Goal: Task Accomplishment & Management: Use online tool/utility

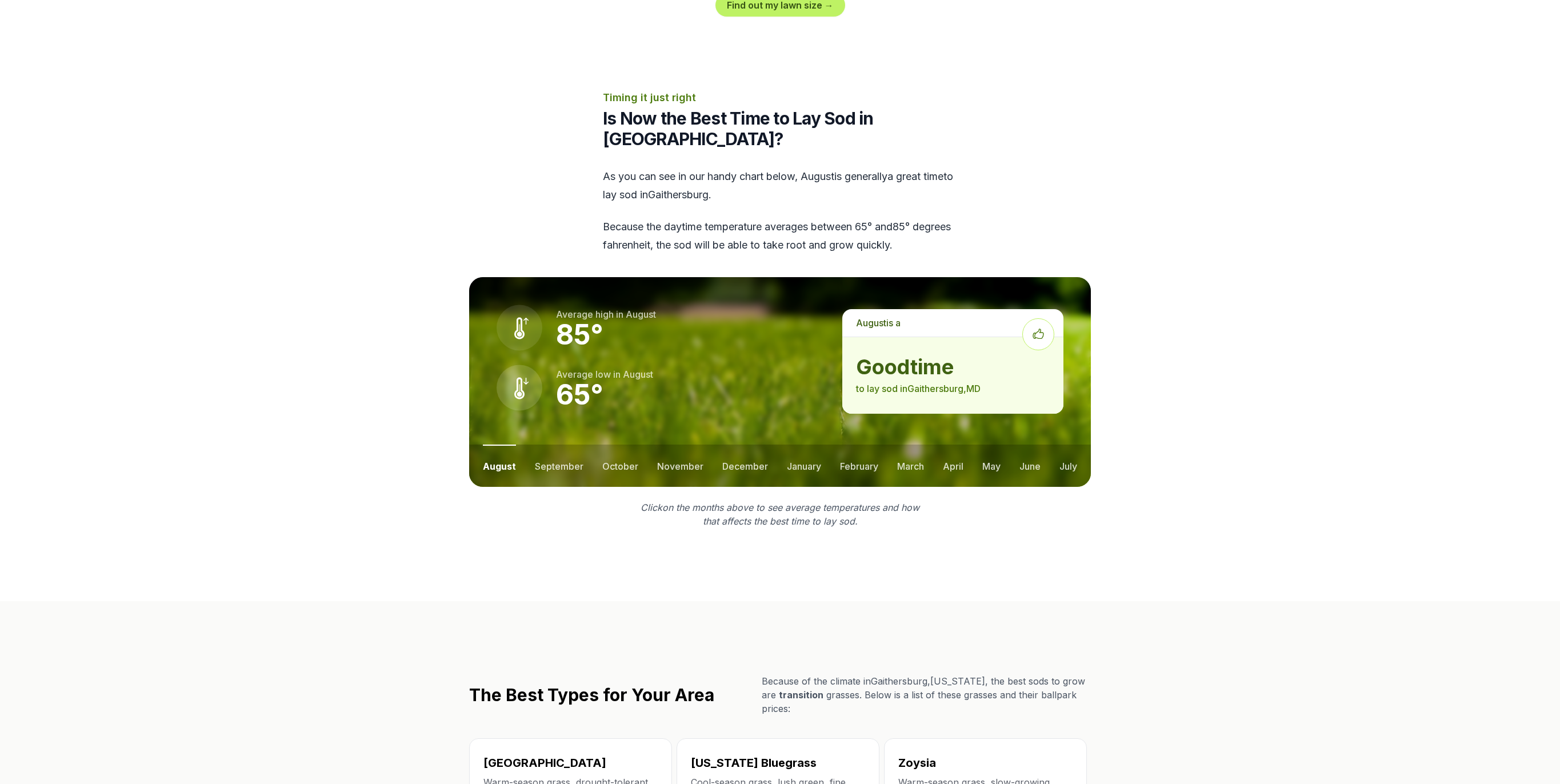
scroll to position [1378, 0]
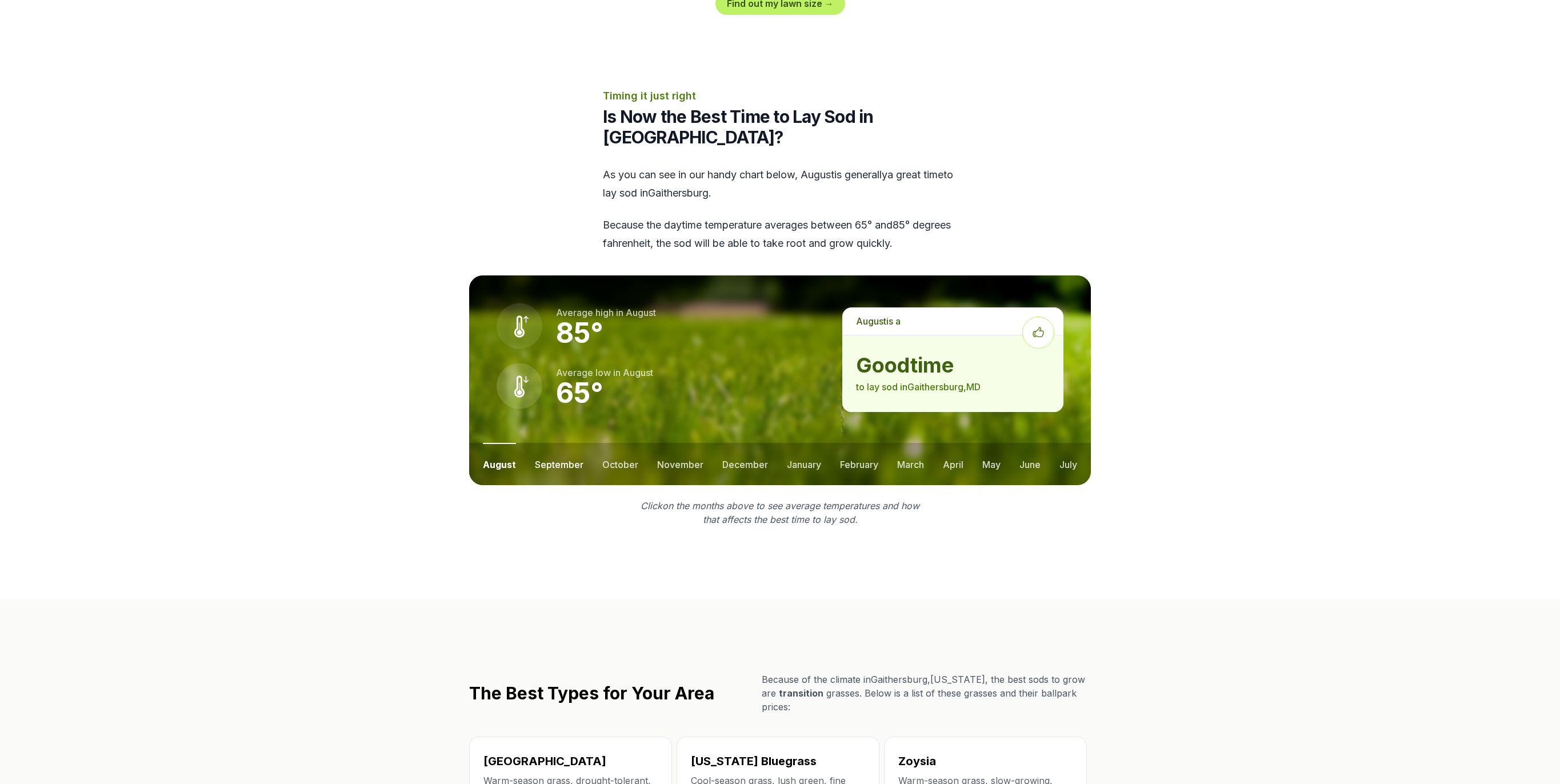
click at [556, 464] on button "september" at bounding box center [559, 464] width 48 height 42
click at [625, 464] on button "october" at bounding box center [620, 464] width 36 height 42
click at [684, 464] on button "november" at bounding box center [680, 464] width 47 height 42
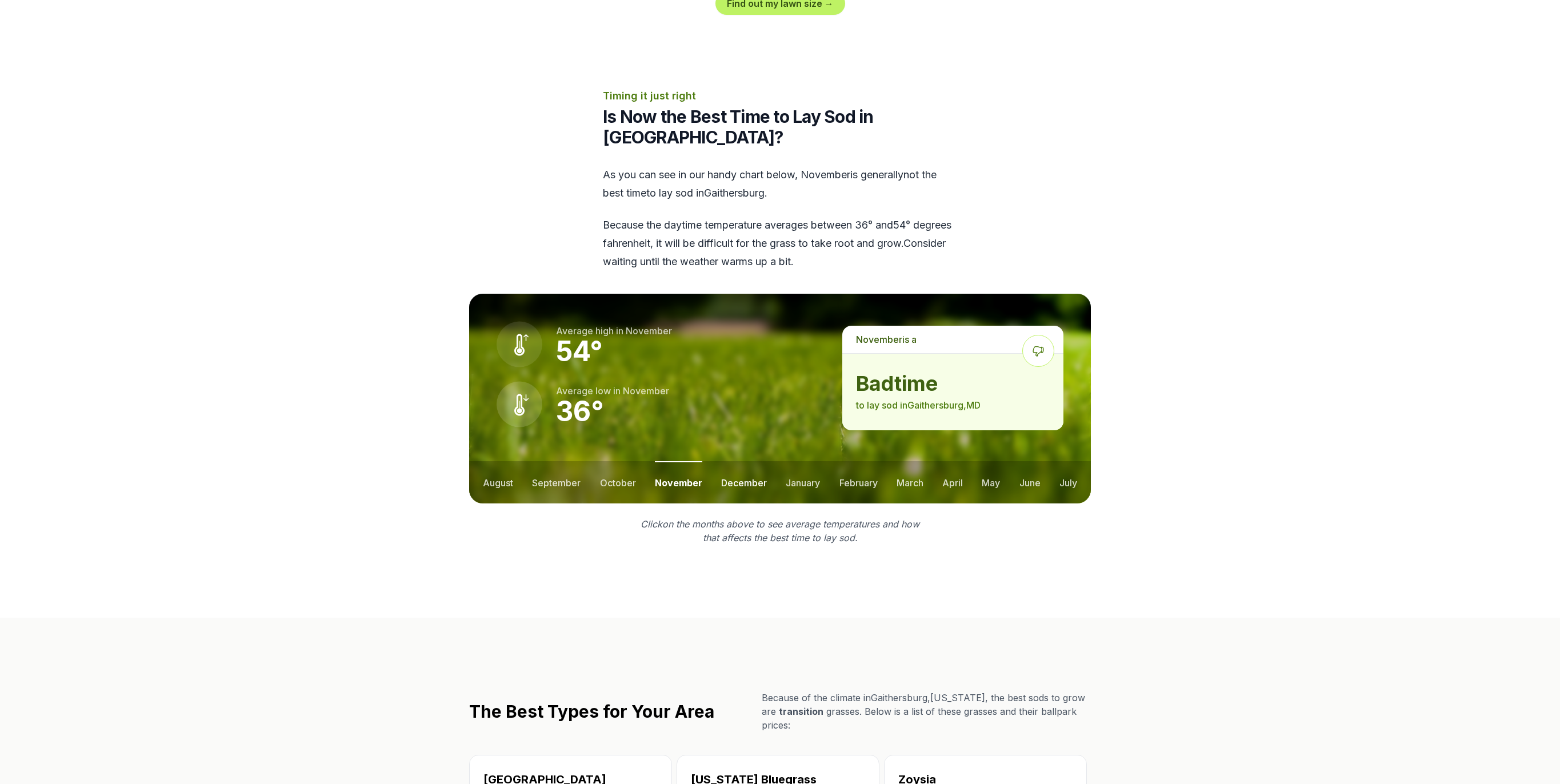
click at [747, 479] on button "december" at bounding box center [744, 482] width 46 height 42
click at [806, 480] on button "january" at bounding box center [803, 482] width 34 height 42
click at [857, 480] on button "february" at bounding box center [860, 482] width 38 height 42
click at [910, 481] on button "march" at bounding box center [910, 482] width 27 height 42
click at [955, 482] on button "april" at bounding box center [953, 482] width 20 height 42
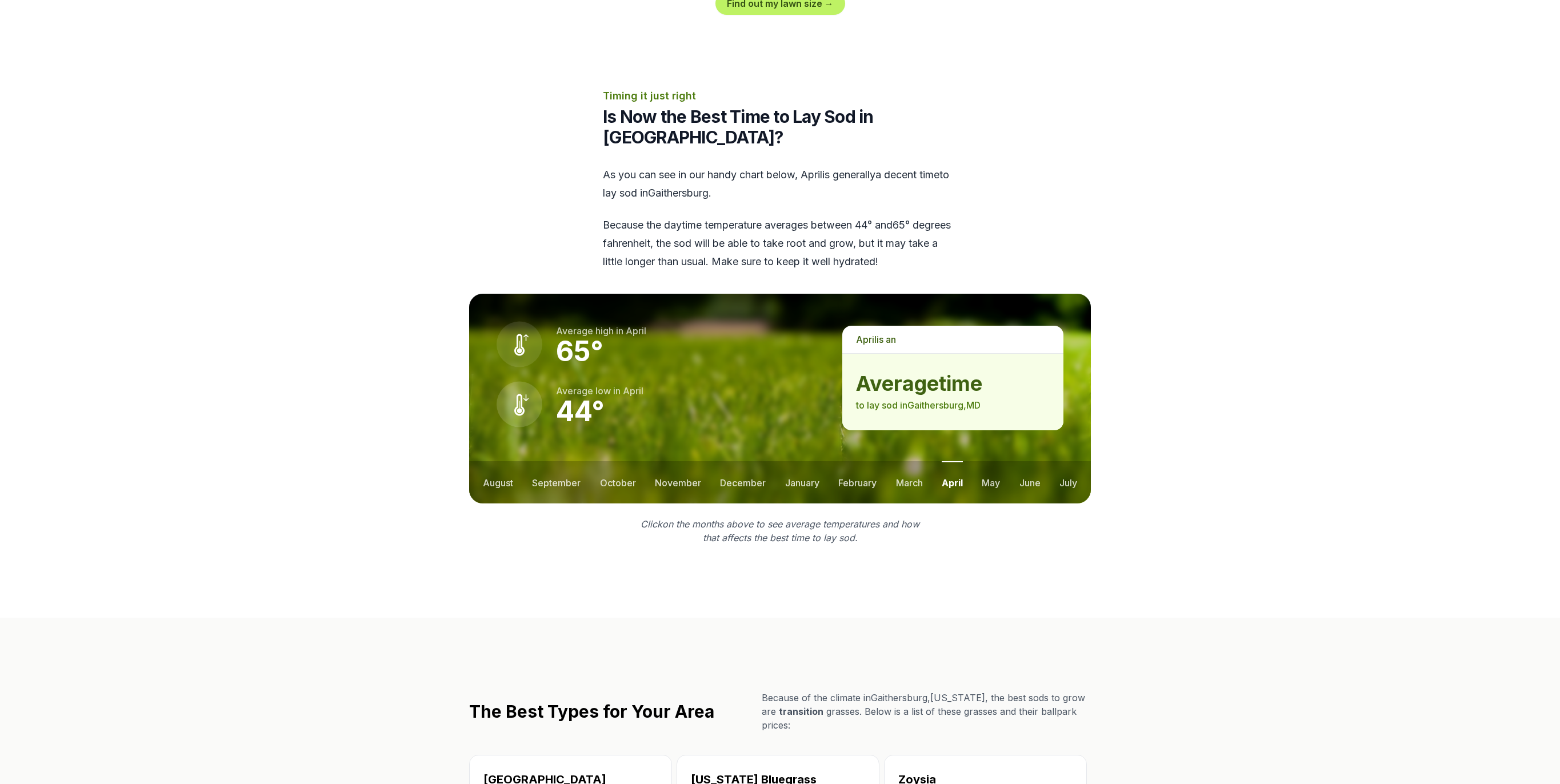
click at [993, 483] on button "may" at bounding box center [991, 482] width 19 height 42
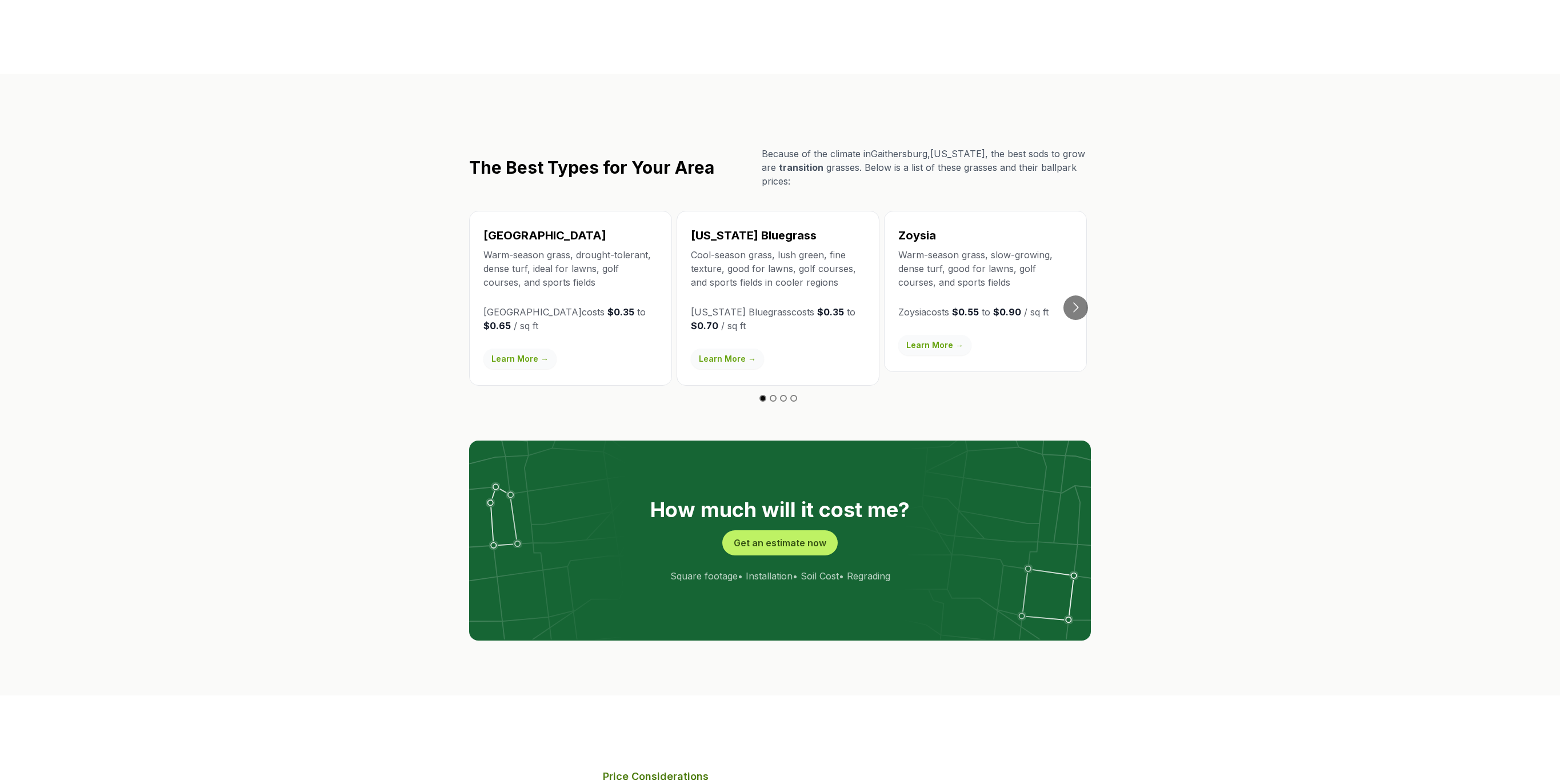
scroll to position [1907, 0]
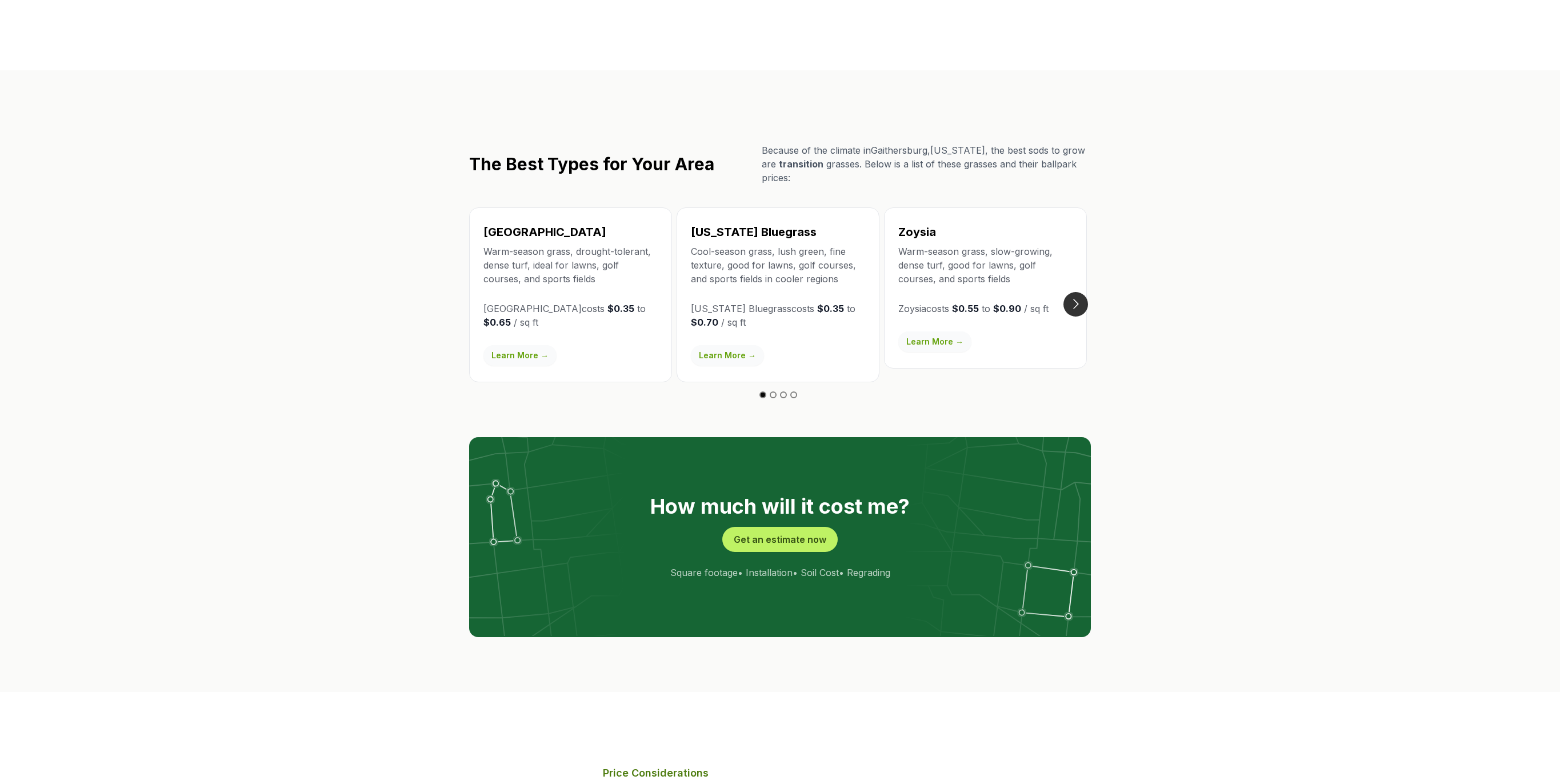
click at [1076, 292] on button "Go to next slide" at bounding box center [1076, 304] width 25 height 25
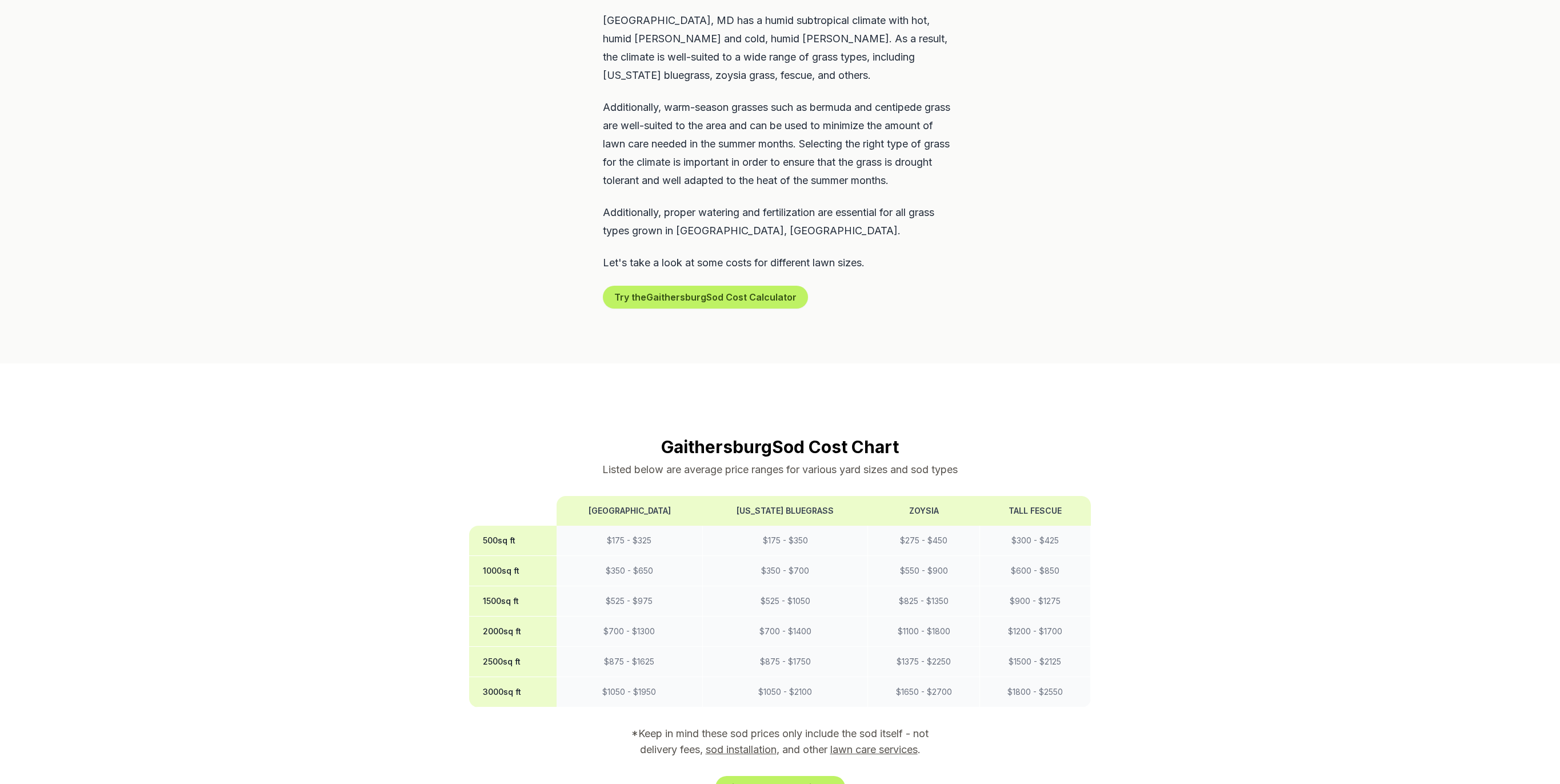
scroll to position [0, 0]
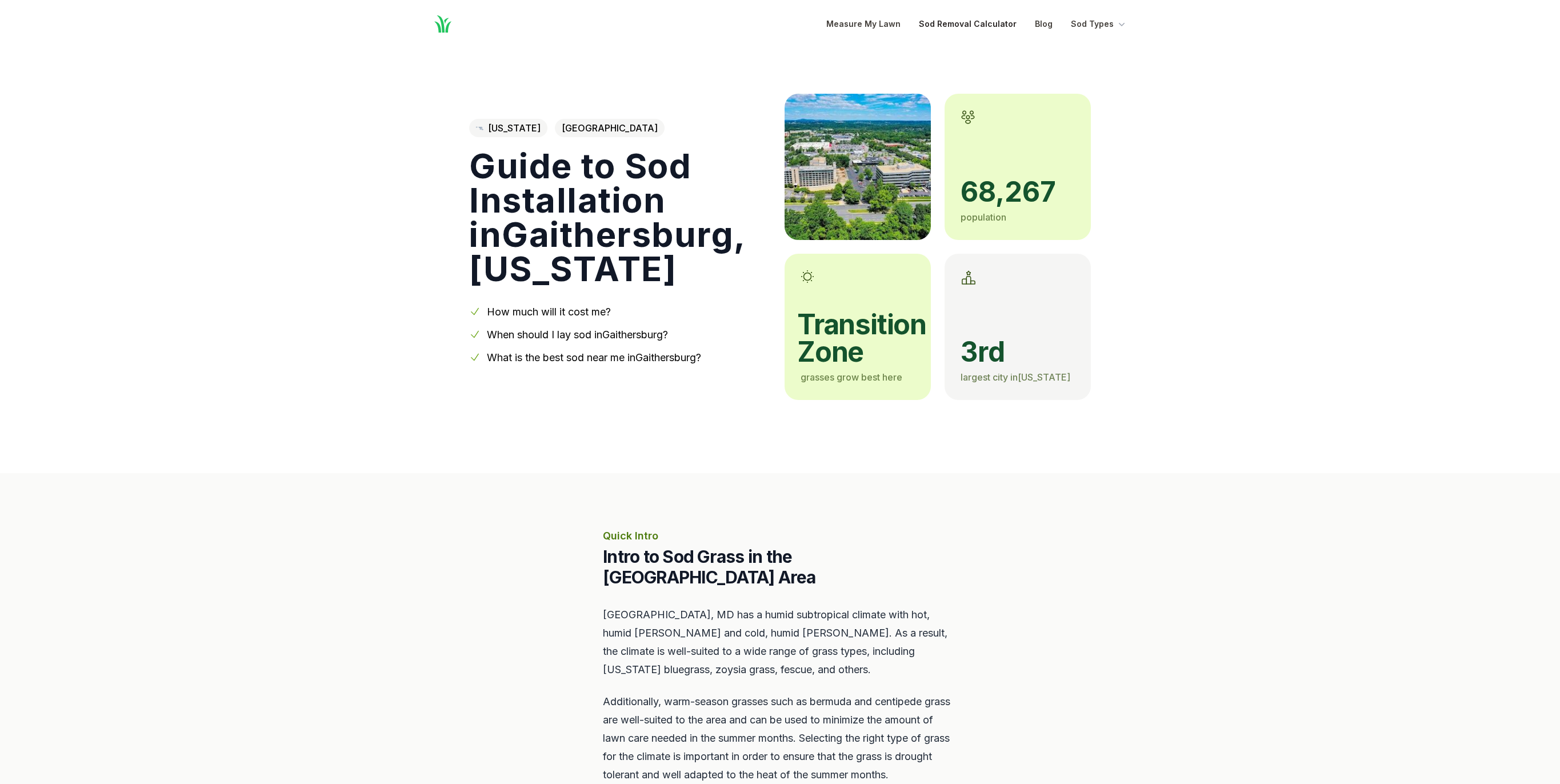
click at [959, 26] on link "Sod Removal Calculator" at bounding box center [967, 24] width 98 height 13
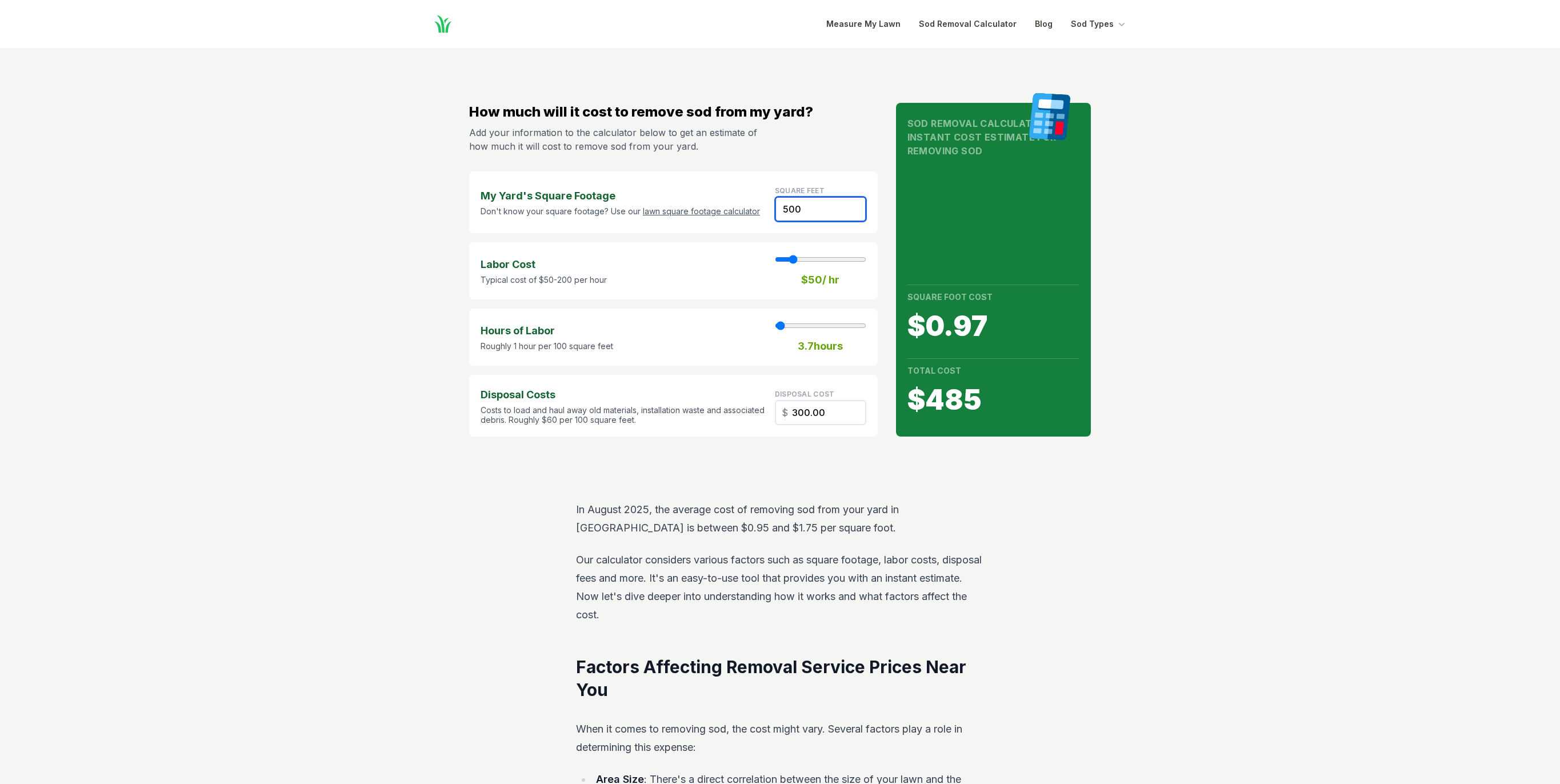
drag, startPoint x: 807, startPoint y: 211, endPoint x: 765, endPoint y: 207, distance: 42.2
click at [765, 207] on div "My Yard's Square Footage Don't know your square footage? Use our lawn square fo…" at bounding box center [673, 202] width 408 height 62
type input "1"
type input "0.60"
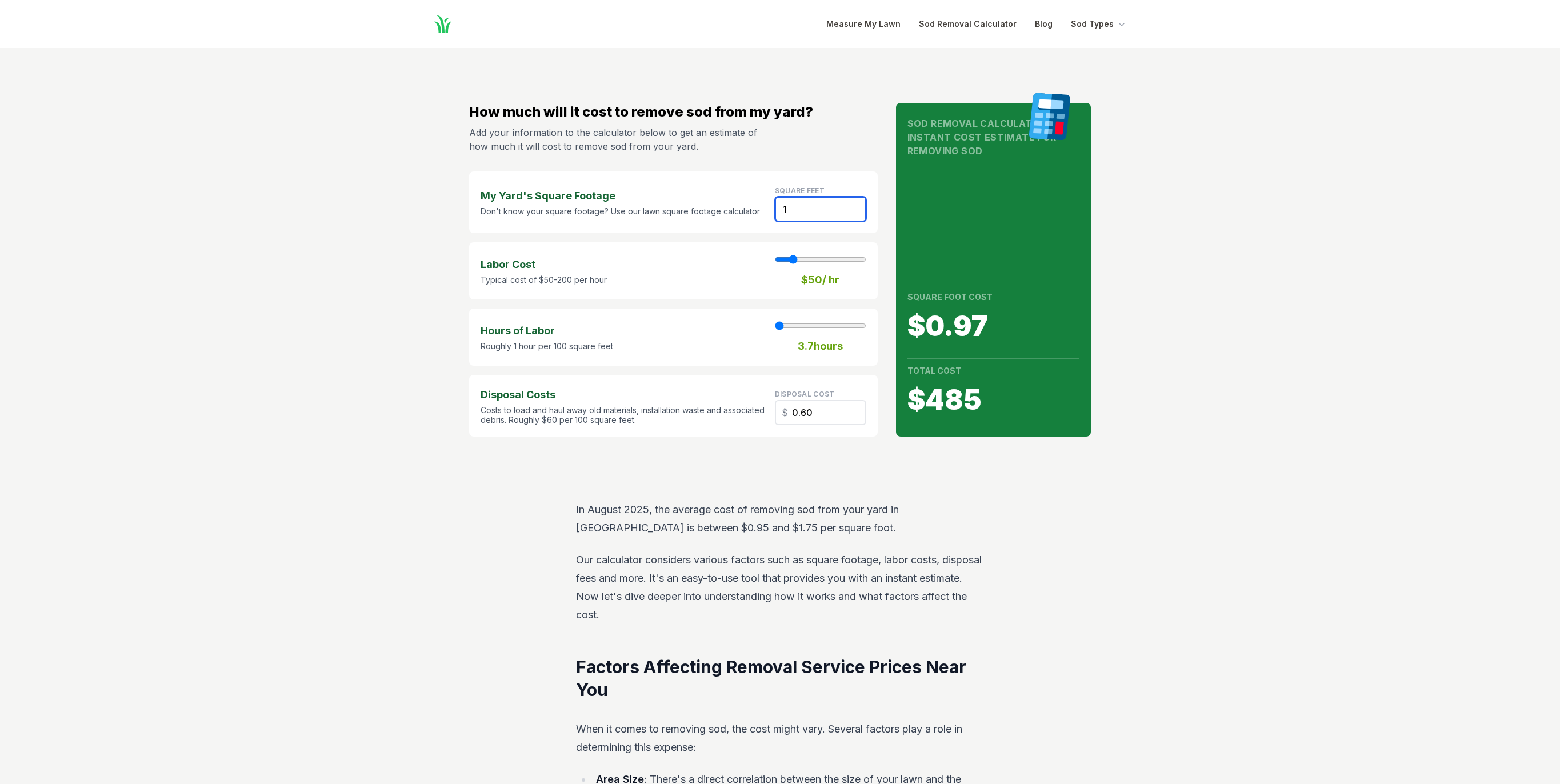
type input "12"
type input "7.20"
type input "120"
type input "72.00"
type input "1200"
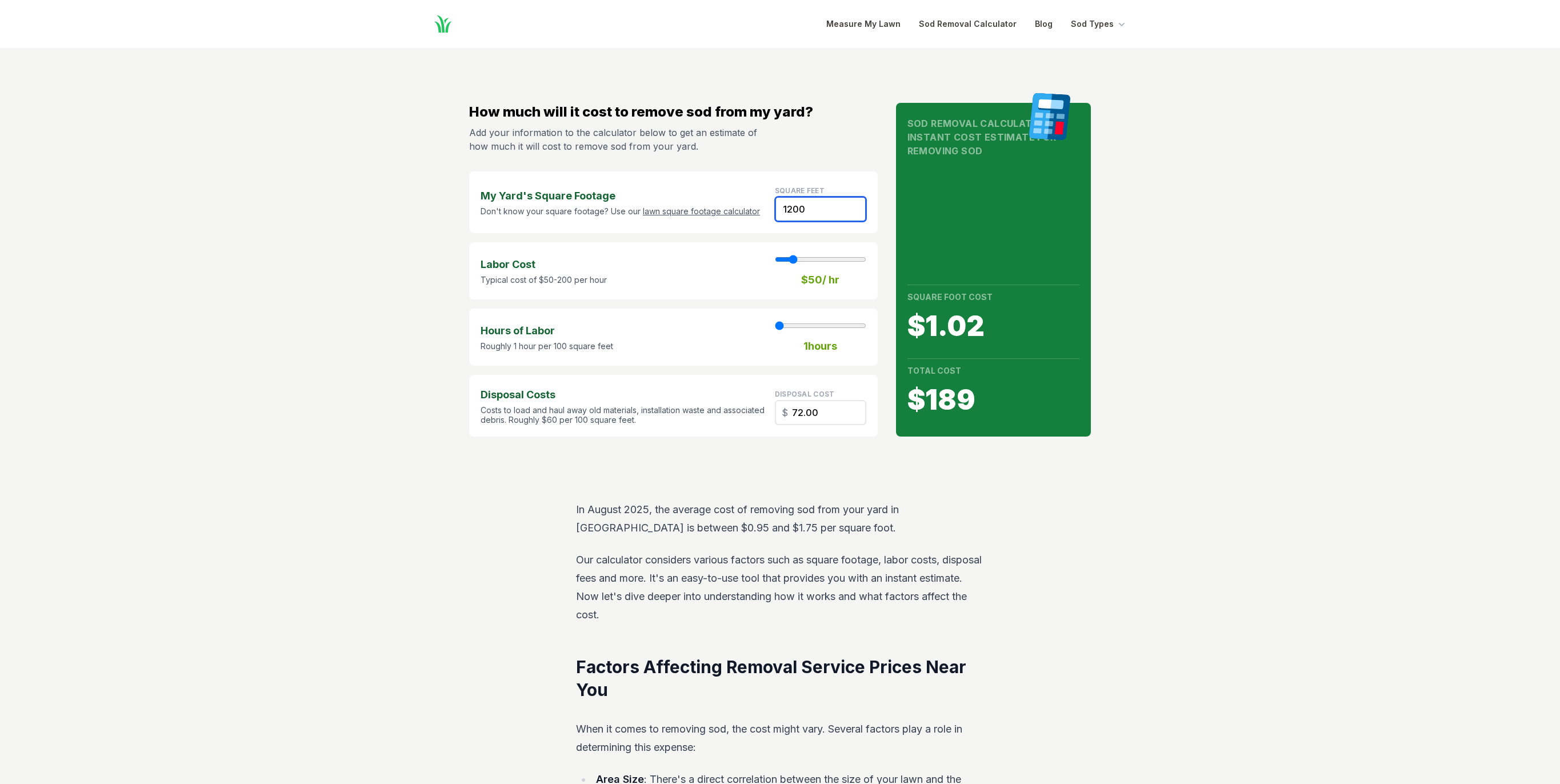
type input "9"
type input "720.00"
type input "1200"
click at [863, 26] on link "Measure My Lawn" at bounding box center [863, 24] width 74 height 13
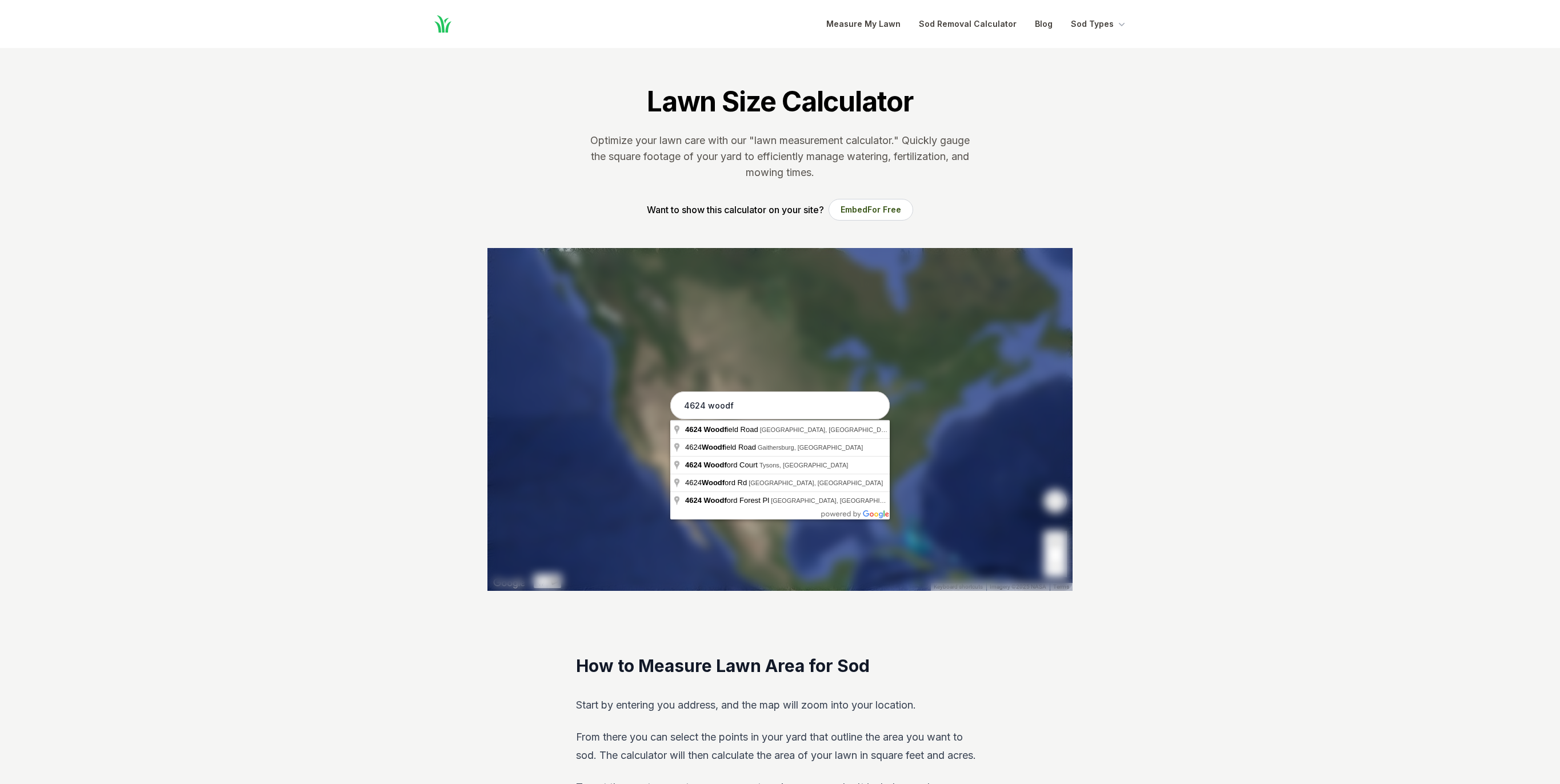
type input "[STREET_ADDRESS]"
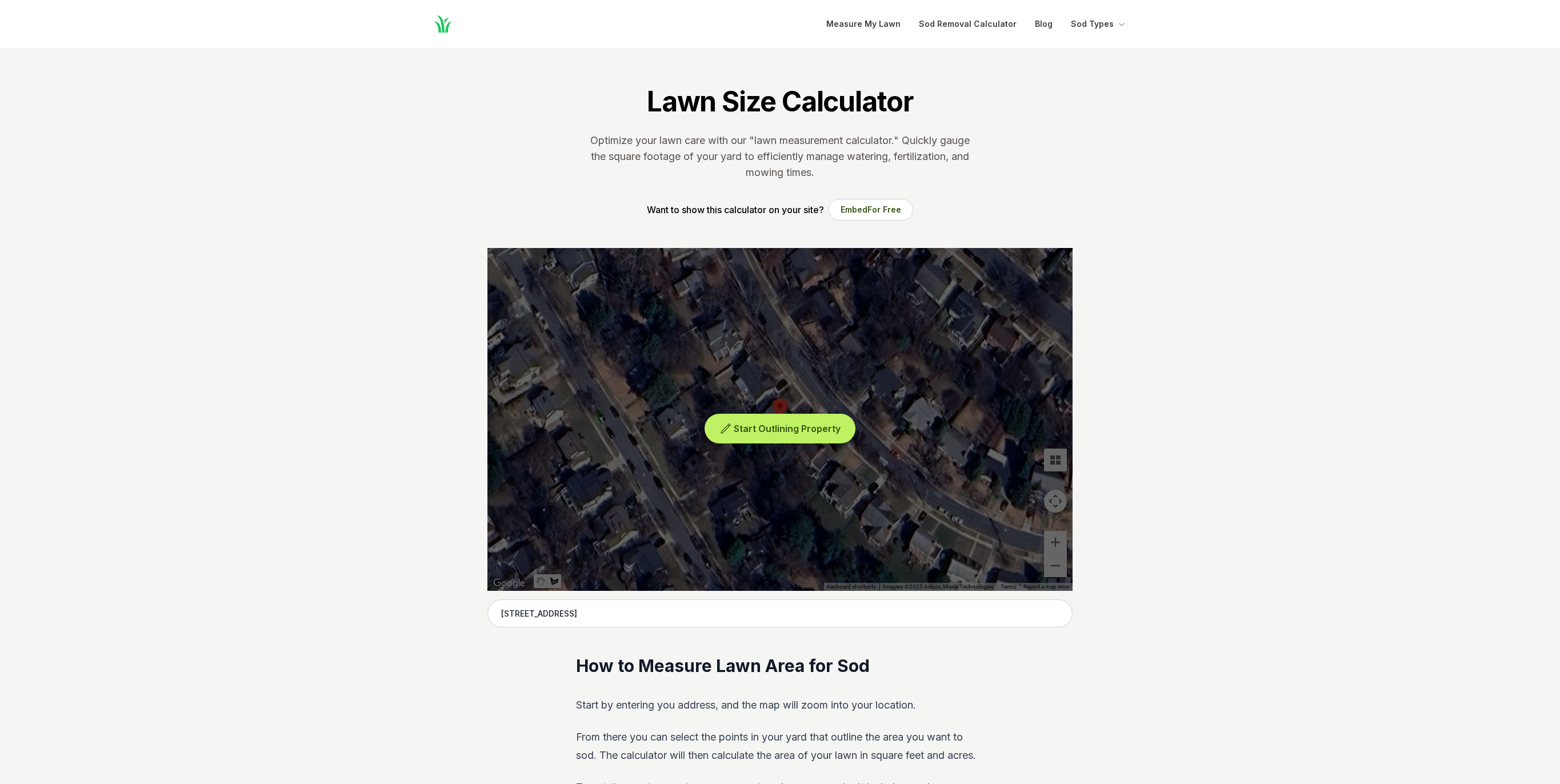
click at [764, 433] on span "Start Outlining Property" at bounding box center [787, 429] width 107 height 11
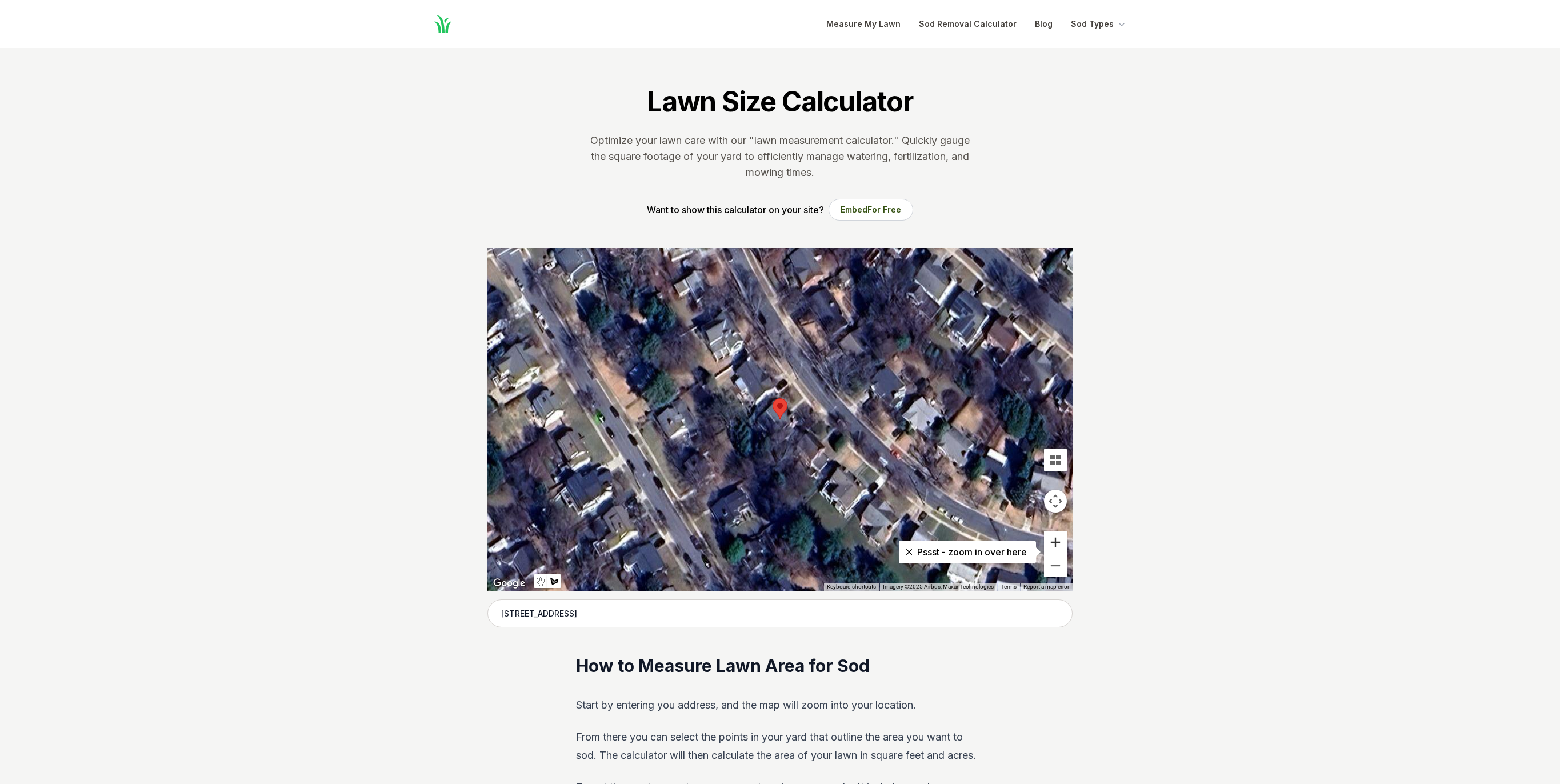
click at [1053, 540] on button "Zoom in" at bounding box center [1055, 542] width 23 height 23
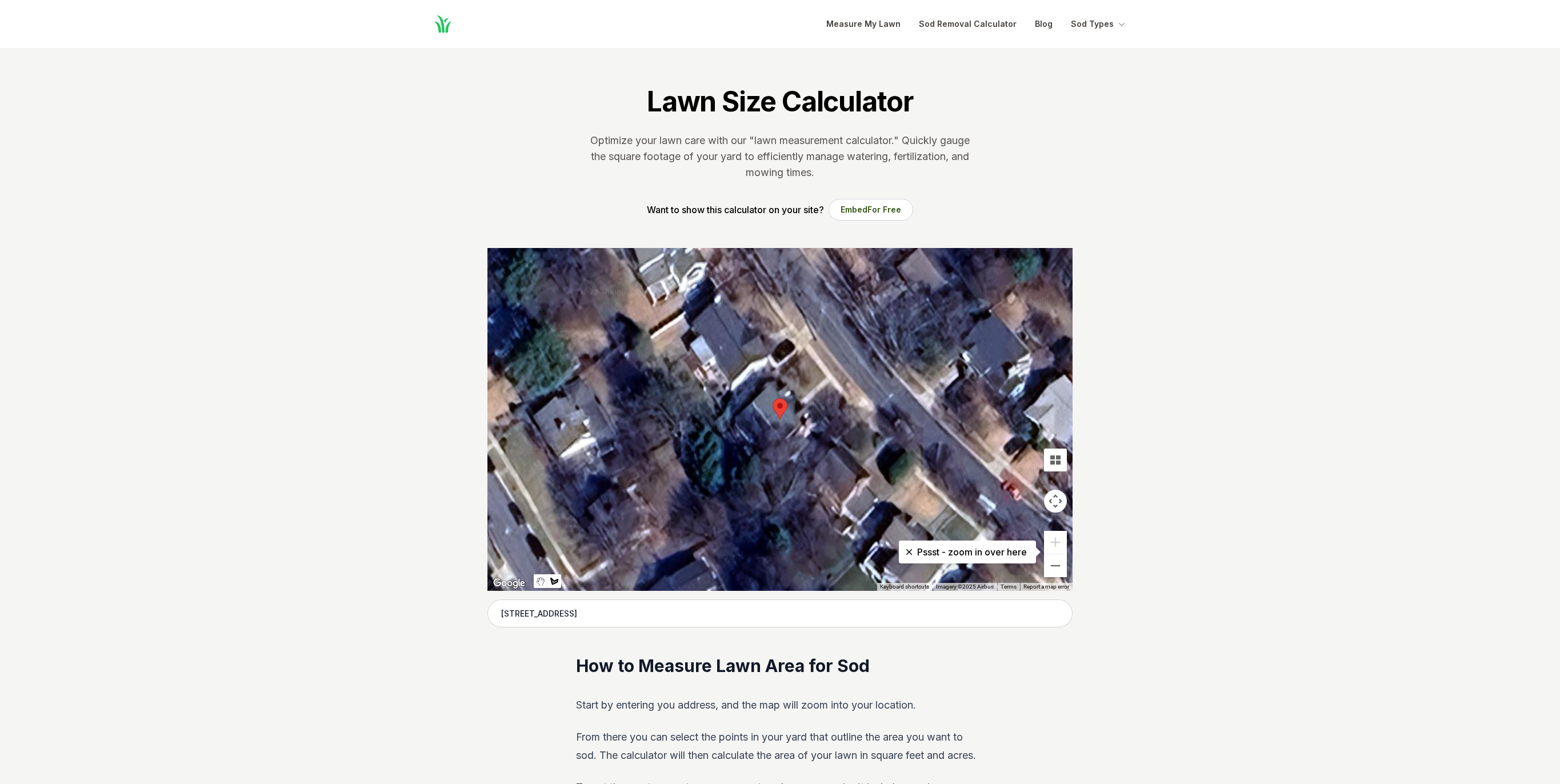
click at [803, 349] on div at bounding box center [780, 419] width 585 height 343
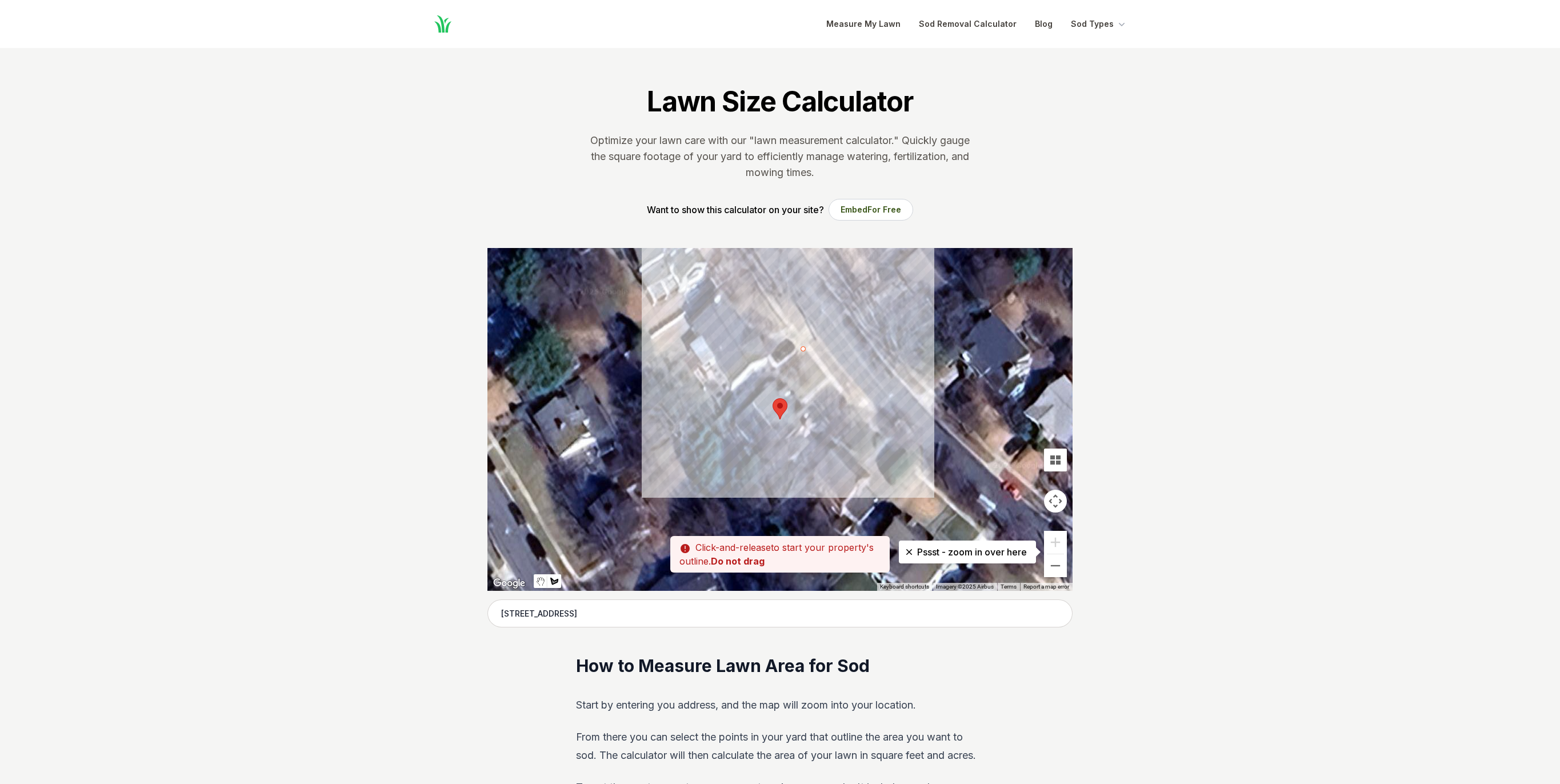
click at [774, 373] on div at bounding box center [780, 419] width 585 height 343
drag, startPoint x: 797, startPoint y: 400, endPoint x: 819, endPoint y: 395, distance: 22.6
click at [797, 400] on div at bounding box center [780, 419] width 585 height 343
click at [826, 377] on div at bounding box center [780, 419] width 585 height 343
click at [803, 349] on div at bounding box center [780, 419] width 585 height 343
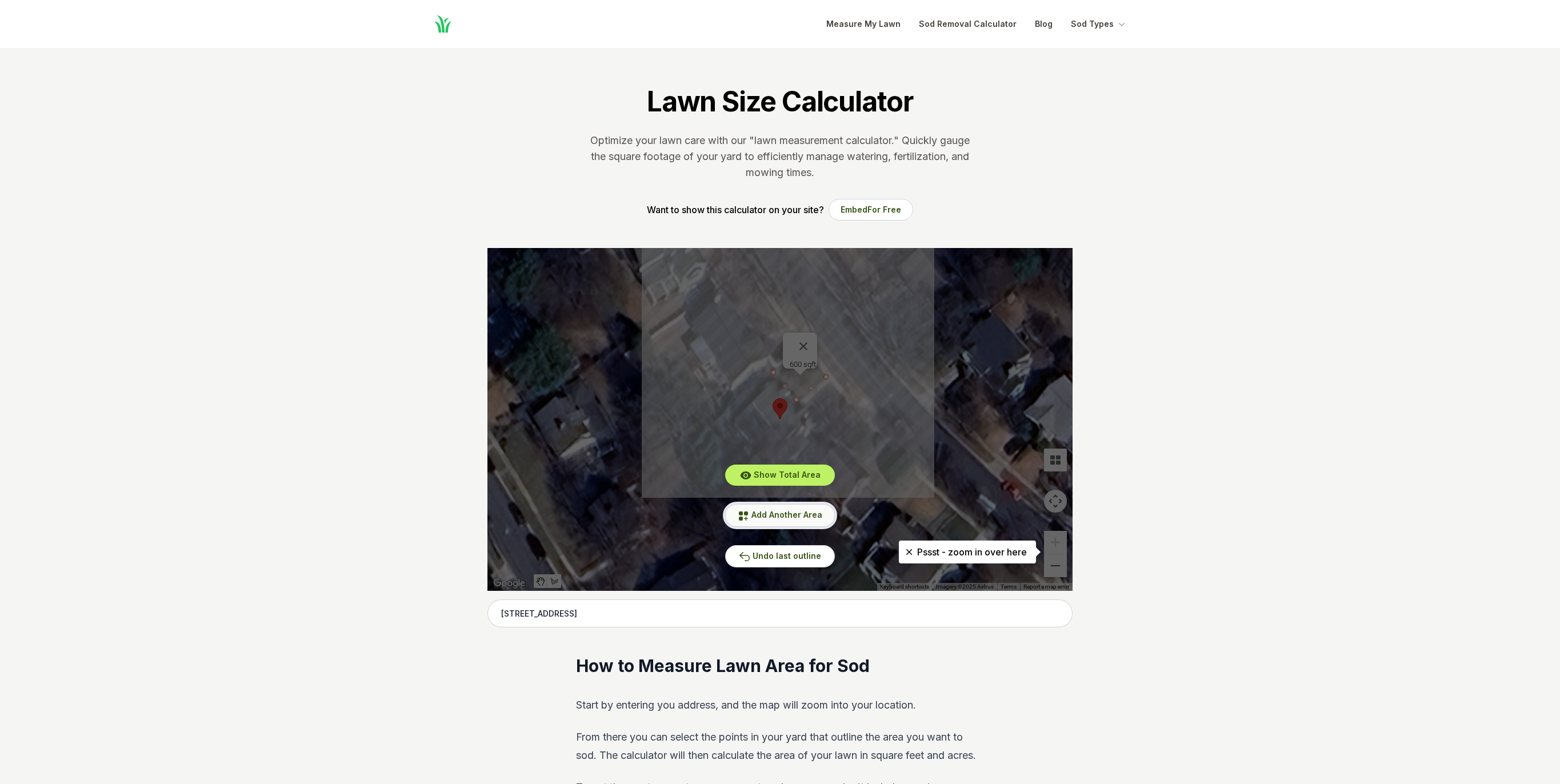
click at [788, 515] on span "Add Another Area" at bounding box center [787, 514] width 71 height 10
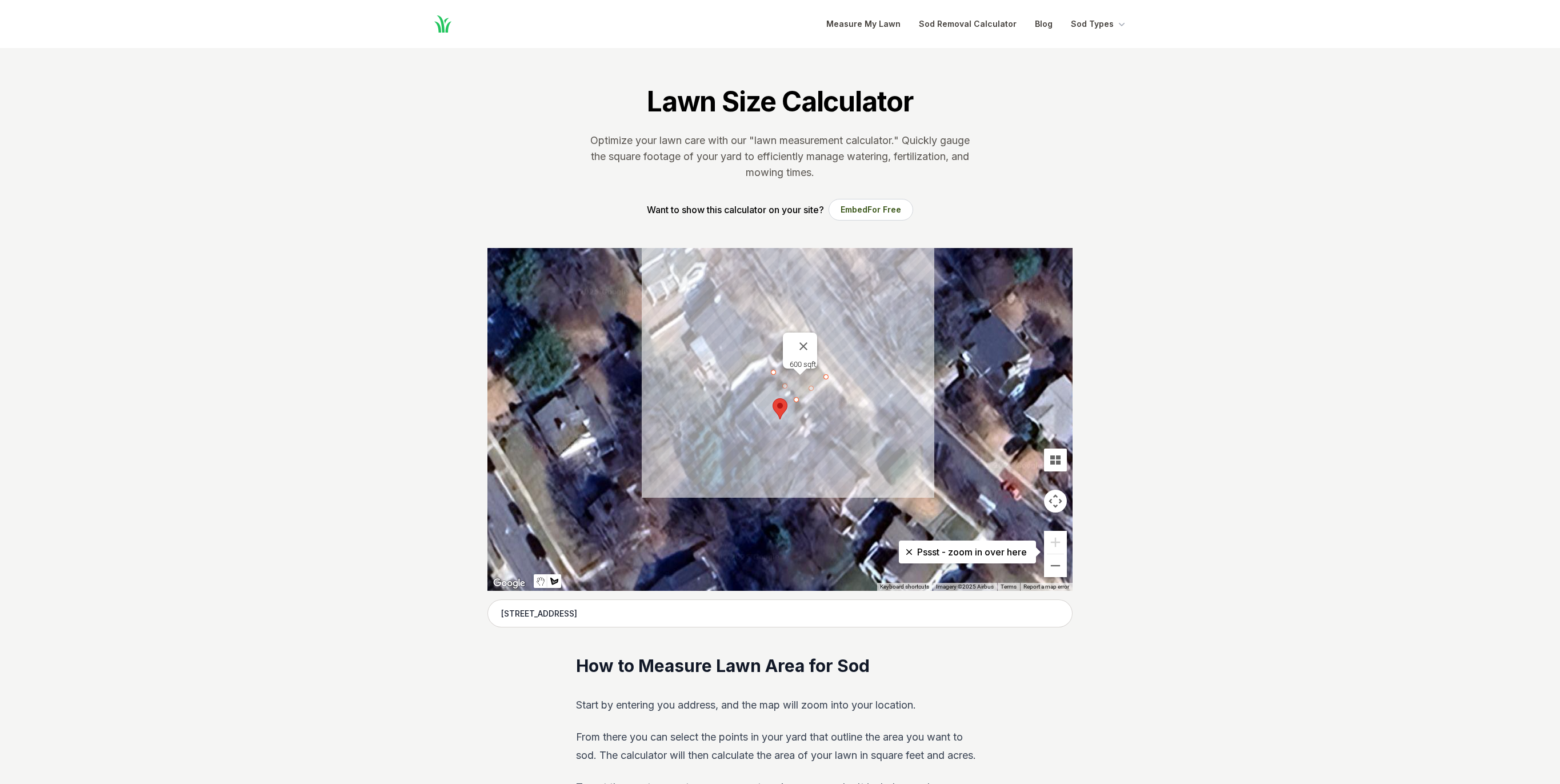
drag, startPoint x: 829, startPoint y: 381, endPoint x: 835, endPoint y: 387, distance: 8.5
click at [829, 381] on div at bounding box center [780, 419] width 585 height 343
click at [852, 409] on div at bounding box center [780, 419] width 585 height 343
drag, startPoint x: 828, startPoint y: 431, endPoint x: 820, endPoint y: 428, distance: 8.5
click at [828, 431] on div at bounding box center [780, 419] width 585 height 343
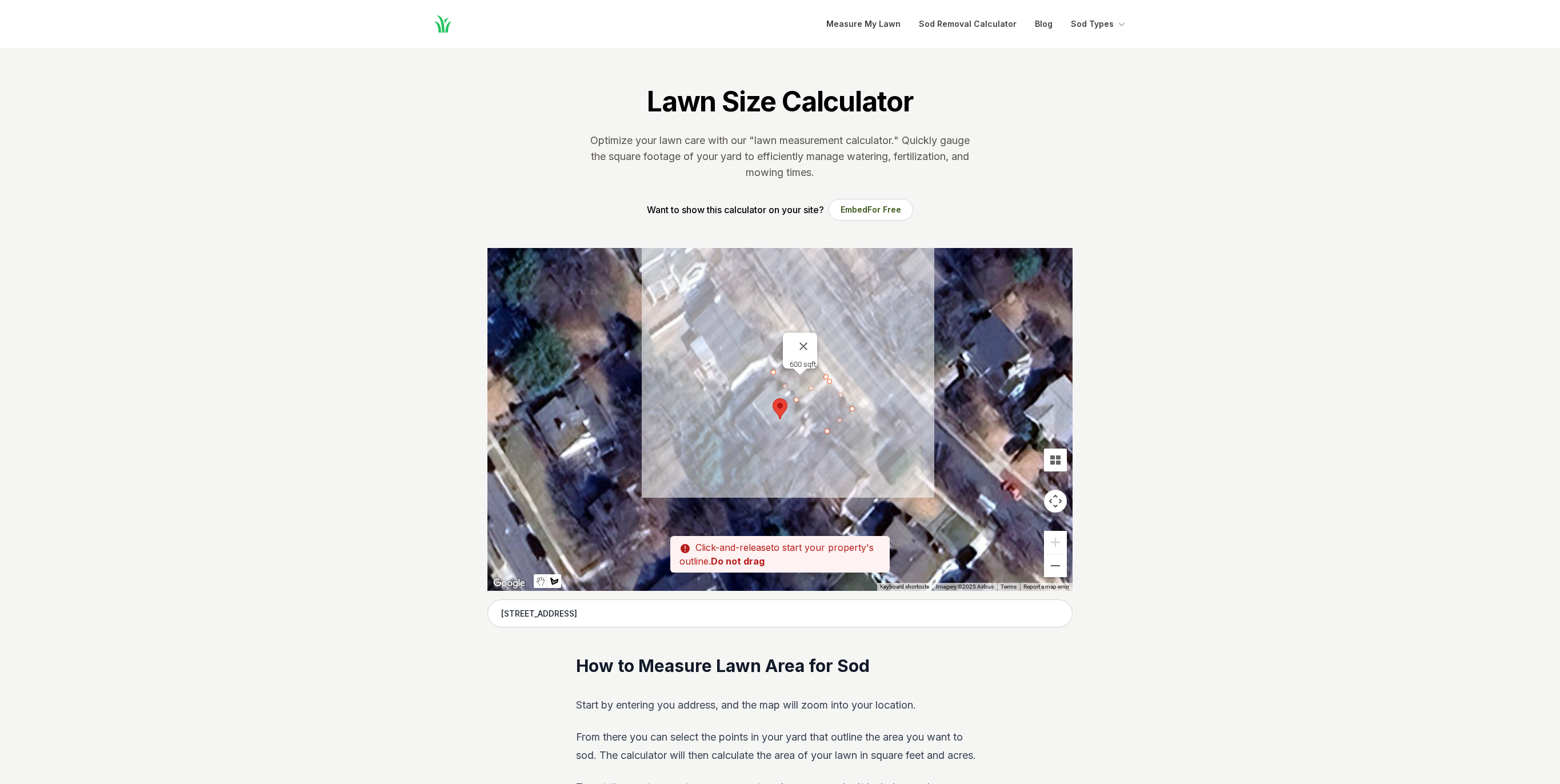
click at [804, 406] on div at bounding box center [780, 419] width 585 height 343
click at [831, 381] on div at bounding box center [780, 419] width 585 height 343
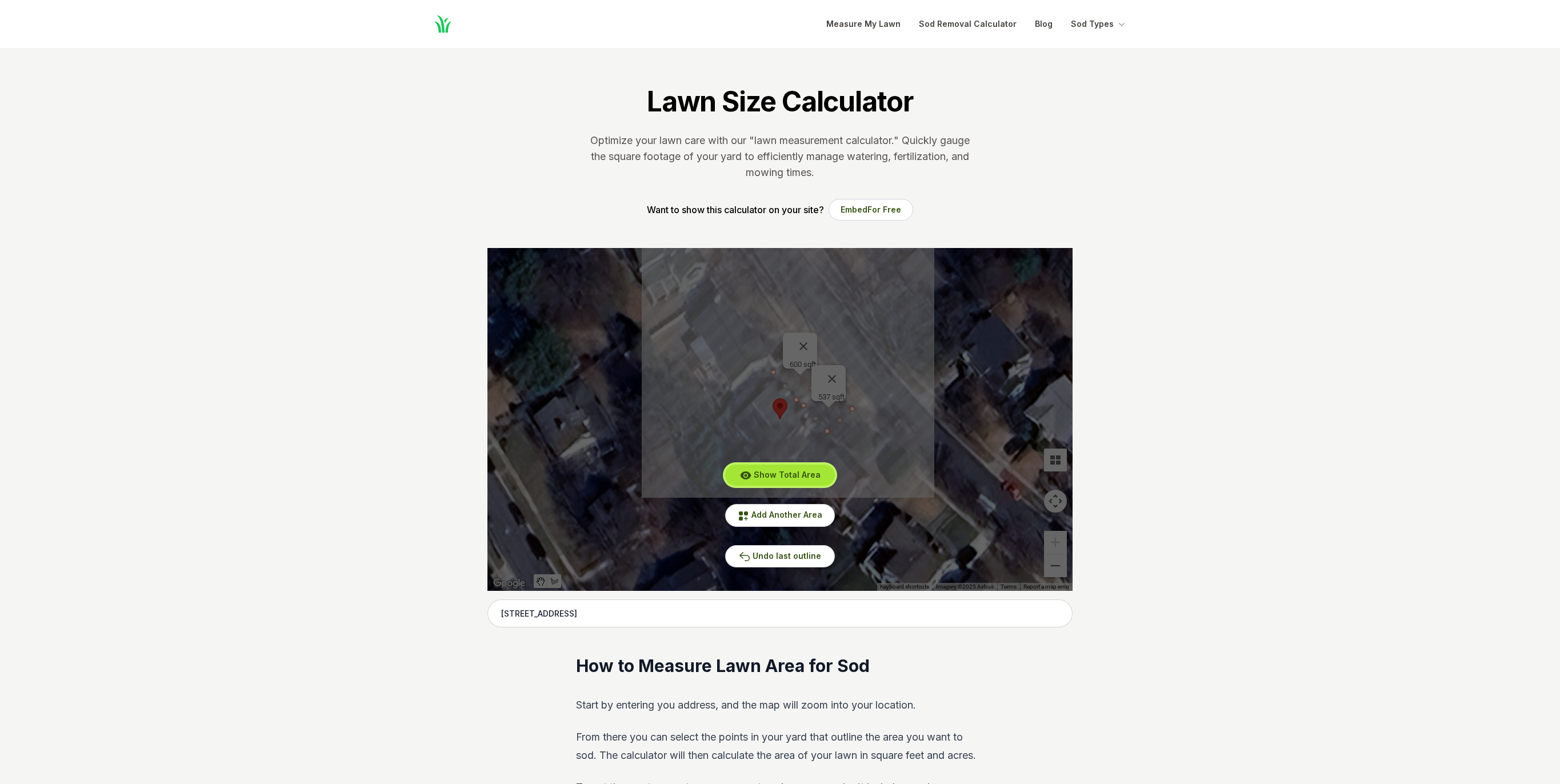
click at [783, 474] on span "Show Total Area" at bounding box center [787, 474] width 67 height 10
